Goal: Task Accomplishment & Management: Manage account settings

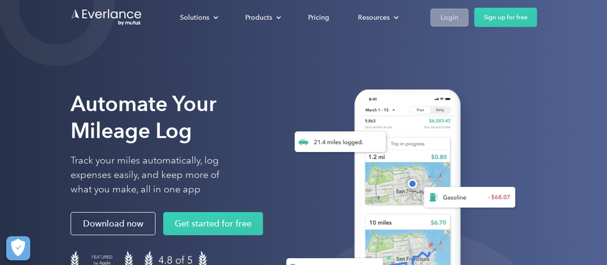
click at [456, 17] on div "Login" at bounding box center [450, 18] width 18 height 12
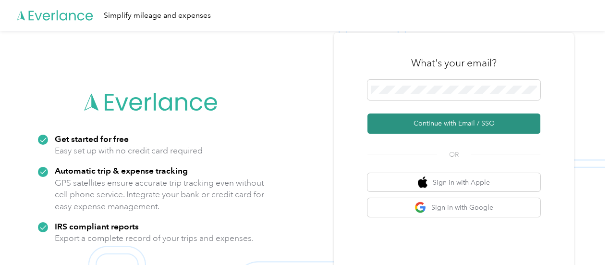
click at [453, 122] on button "Continue with Email / SSO" at bounding box center [453, 123] width 173 height 20
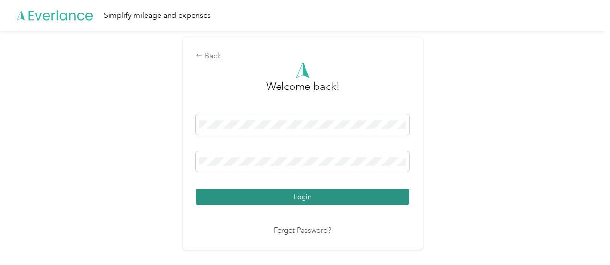
click at [306, 194] on button "Login" at bounding box center [302, 196] width 213 height 17
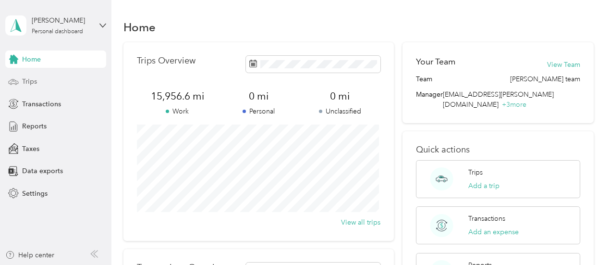
click at [30, 81] on span "Trips" at bounding box center [29, 81] width 15 height 10
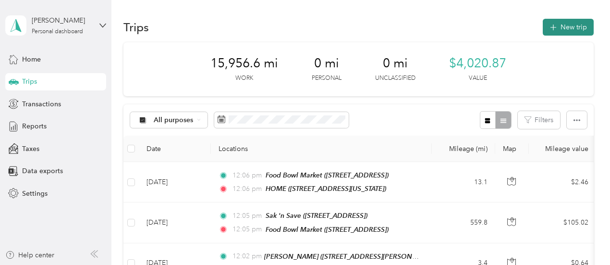
click at [566, 25] on button "New trip" at bounding box center [568, 27] width 51 height 17
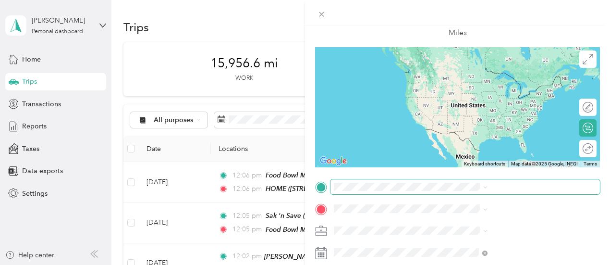
scroll to position [144, 0]
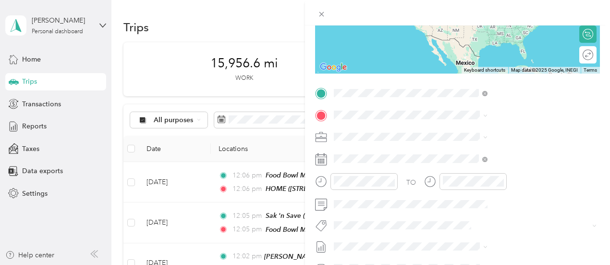
click at [502, 143] on span "6907 Coleshill Drive, 92119, San Diego, California, United States" at bounding box center [501, 142] width 96 height 8
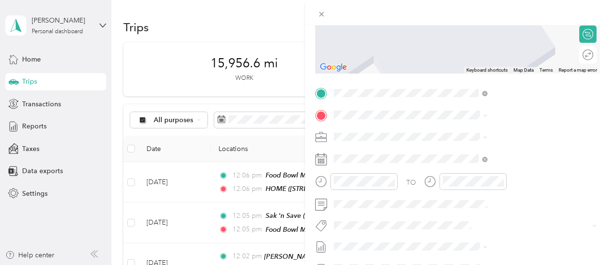
click at [511, 159] on div "TEAM Vallarta Supermarkets 13820 Foothill Blvd, 913423012, Sylmar, CA, USA" at bounding box center [504, 158] width 102 height 24
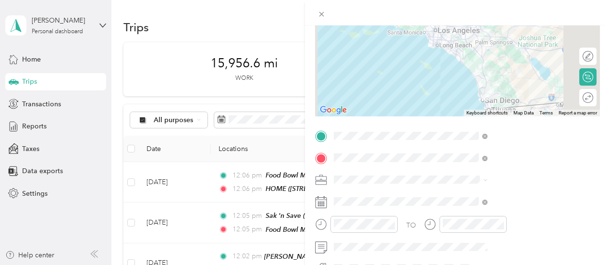
scroll to position [0, 0]
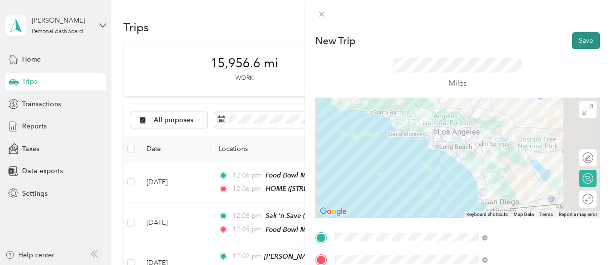
click at [579, 38] on button "Save" at bounding box center [586, 40] width 28 height 17
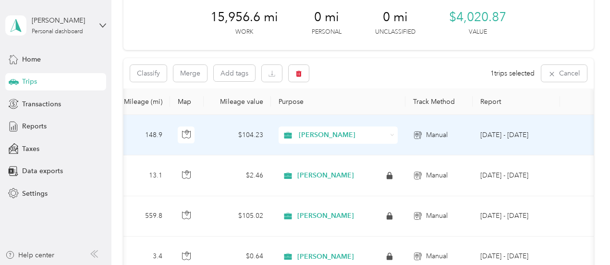
scroll to position [45, 0]
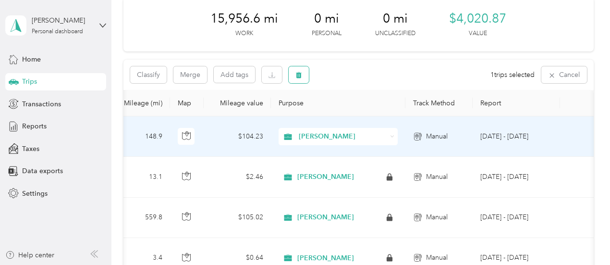
click at [299, 76] on icon "button" at bounding box center [299, 75] width 6 height 6
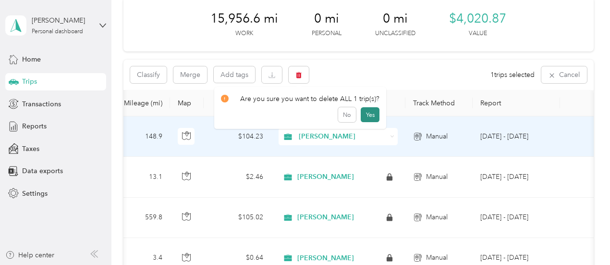
click at [366, 115] on button "Yes" at bounding box center [370, 114] width 19 height 15
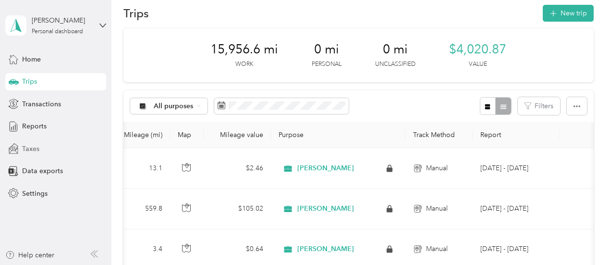
scroll to position [0, 0]
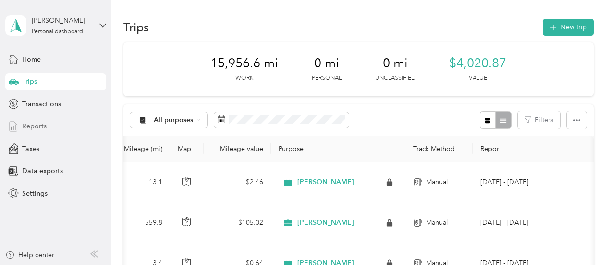
click at [32, 122] on span "Reports" at bounding box center [34, 126] width 24 height 10
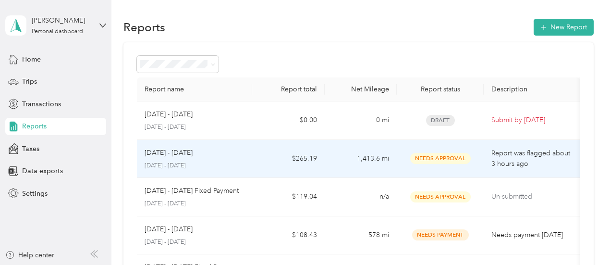
click at [168, 155] on p "Aug 16 - 31, 2025" at bounding box center [169, 152] width 48 height 11
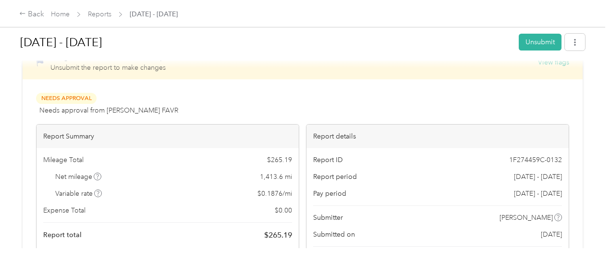
scroll to position [48, 0]
